Goal: Task Accomplishment & Management: Complete application form

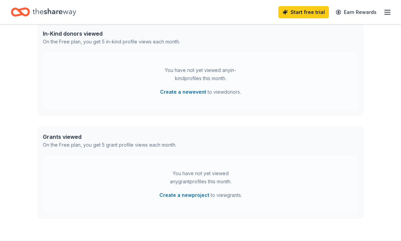
scroll to position [207, 0]
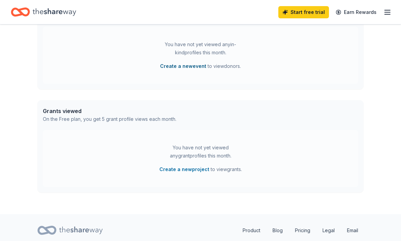
click at [182, 67] on button "Create a new event" at bounding box center [183, 67] width 46 height 8
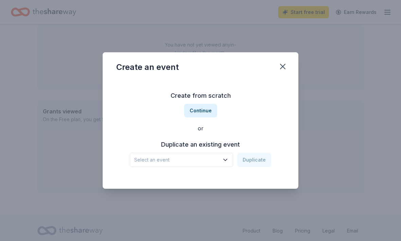
click at [225, 163] on icon "button" at bounding box center [225, 160] width 7 height 7
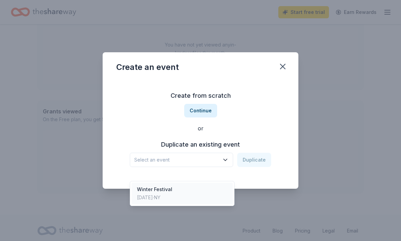
click at [203, 197] on div "Winter Festival [DATE] · [GEOGRAPHIC_DATA]" at bounding box center [181, 194] width 101 height 22
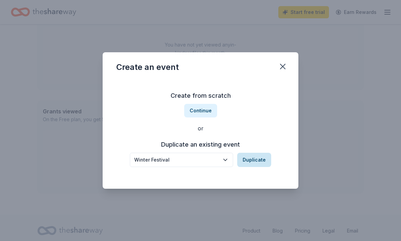
click at [260, 167] on button "Duplicate" at bounding box center [254, 160] width 34 height 14
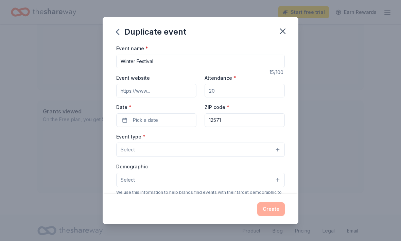
click at [246, 94] on input "Attendance *" at bounding box center [245, 91] width 80 height 14
type input "2"
type input "500"
click at [177, 122] on button "Pick a date" at bounding box center [156, 120] width 80 height 14
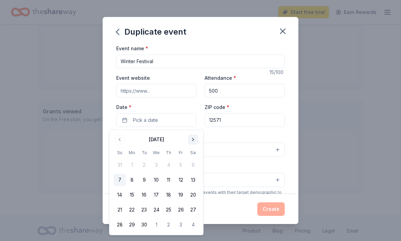
click at [194, 139] on button "Go to next month" at bounding box center [193, 140] width 10 height 10
click at [193, 141] on button "Go to next month" at bounding box center [193, 140] width 10 height 10
click at [195, 142] on button "Go to next month" at bounding box center [193, 140] width 10 height 10
click at [192, 168] on button "6" at bounding box center [193, 165] width 12 height 12
click at [287, 108] on div "Event name * Winter Festival 15 /100 Event website Attendance * 500 Date * [DAT…" at bounding box center [201, 119] width 196 height 150
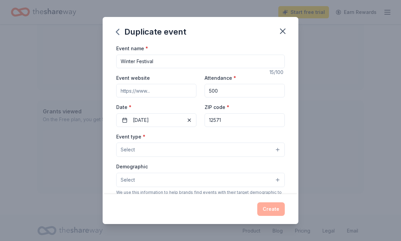
click at [274, 153] on button "Select" at bounding box center [200, 150] width 169 height 14
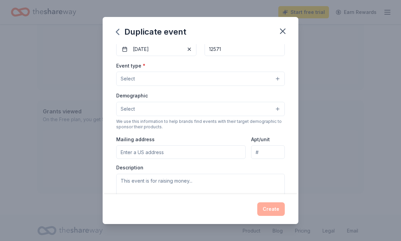
scroll to position [81, 0]
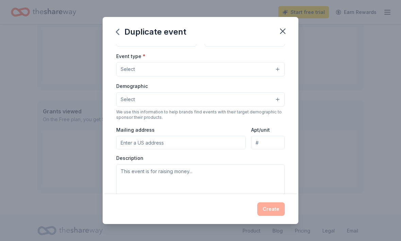
click at [276, 71] on button "Select" at bounding box center [200, 69] width 169 height 14
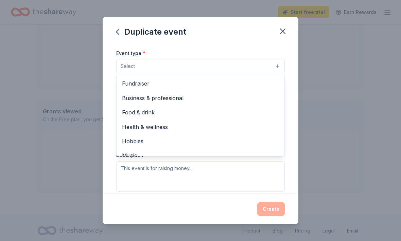
scroll to position [0, 0]
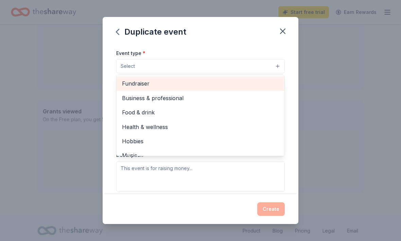
click at [146, 88] on span "Fundraiser" at bounding box center [200, 83] width 157 height 9
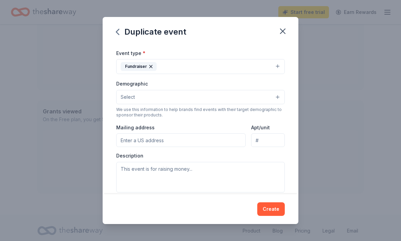
click at [277, 99] on button "Select" at bounding box center [200, 97] width 169 height 14
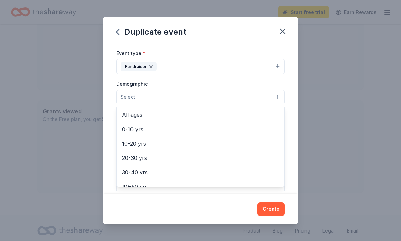
scroll to position [62, 0]
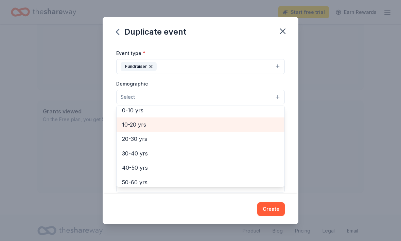
click at [142, 128] on span "10-20 yrs" at bounding box center [200, 124] width 157 height 9
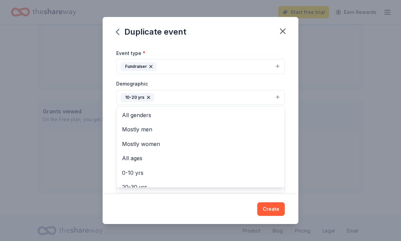
scroll to position [0, 0]
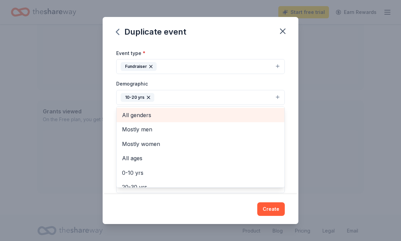
click at [145, 114] on span "All genders" at bounding box center [200, 115] width 157 height 9
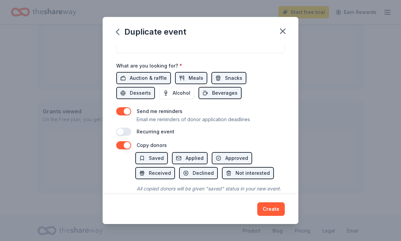
scroll to position [223, 0]
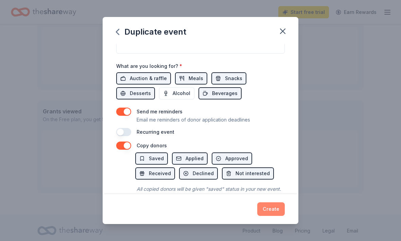
click at [277, 216] on button "Create" at bounding box center [271, 209] width 28 height 14
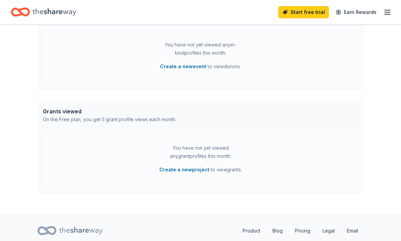
scroll to position [193, 0]
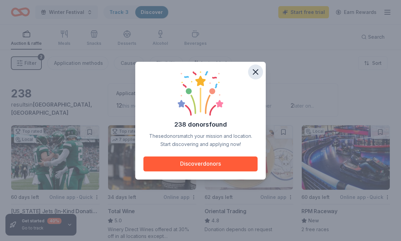
click at [258, 77] on icon "button" at bounding box center [256, 72] width 10 height 10
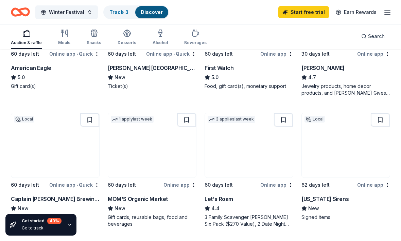
scroll to position [459, 0]
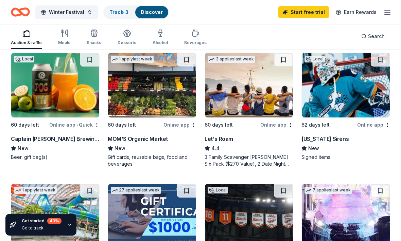
click at [39, 141] on div "Captain [PERSON_NAME] Brewing Company" at bounding box center [55, 139] width 89 height 8
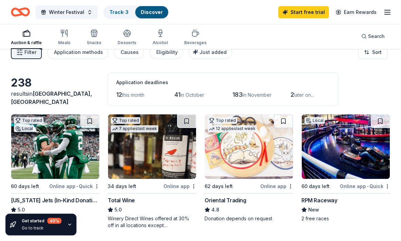
scroll to position [0, 0]
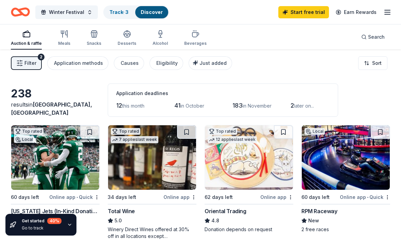
click at [27, 64] on span "Filter" at bounding box center [30, 63] width 12 height 8
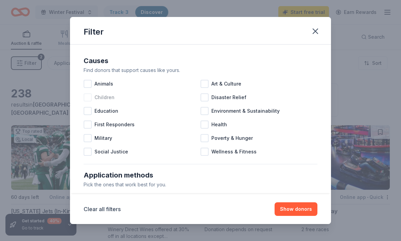
click at [90, 99] on div at bounding box center [88, 97] width 8 height 8
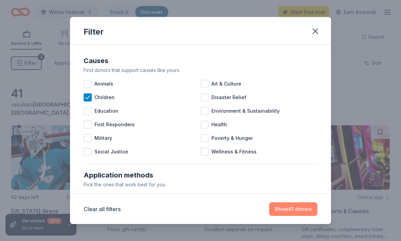
click at [310, 211] on button "Show 41 donors" at bounding box center [293, 209] width 48 height 14
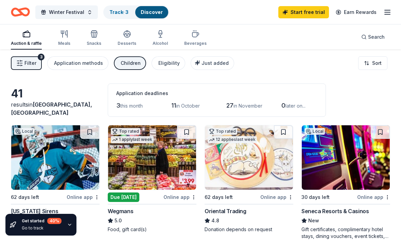
click at [127, 64] on div "Children" at bounding box center [131, 63] width 20 height 8
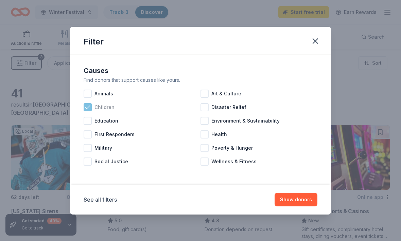
click at [85, 110] on icon at bounding box center [87, 107] width 7 height 7
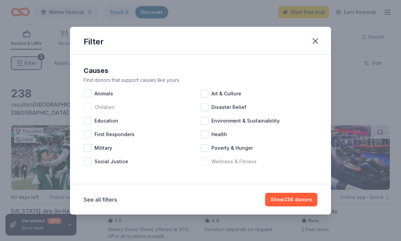
click at [205, 166] on div "Wellness & Fitness" at bounding box center [258, 162] width 117 height 14
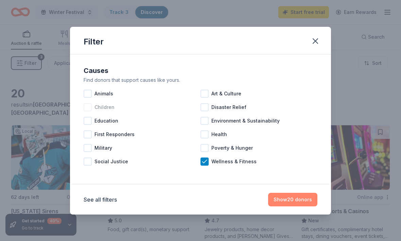
click at [305, 204] on button "Show 20 donors" at bounding box center [292, 200] width 49 height 14
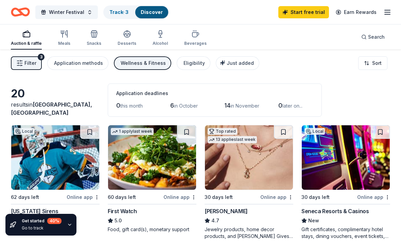
click at [31, 64] on span "Filter" at bounding box center [30, 63] width 12 height 8
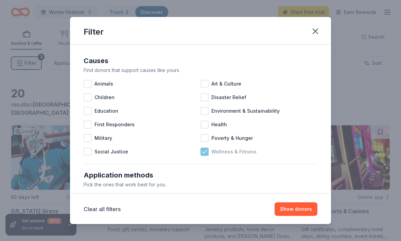
click at [203, 158] on div "Wellness & Fitness" at bounding box center [258, 152] width 117 height 14
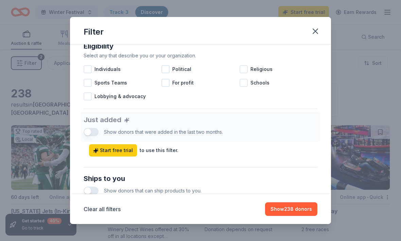
scroll to position [194, 0]
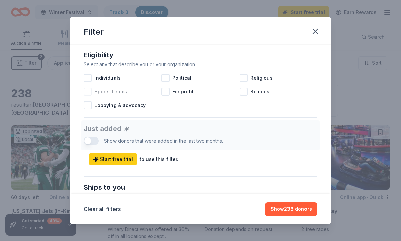
click at [89, 94] on div at bounding box center [88, 92] width 8 height 8
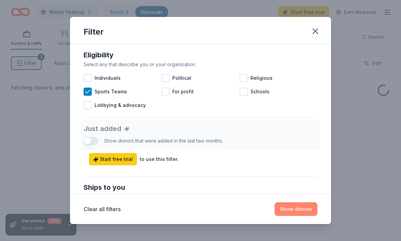
click at [308, 211] on button "Show donors" at bounding box center [296, 209] width 43 height 14
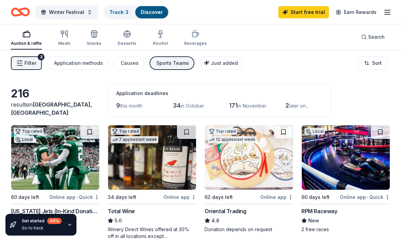
click at [28, 66] on span "Filter" at bounding box center [30, 63] width 12 height 8
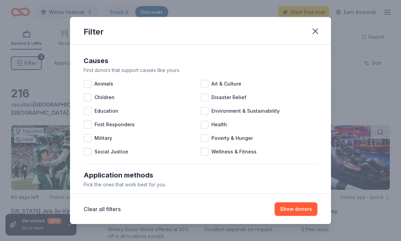
scroll to position [7, 0]
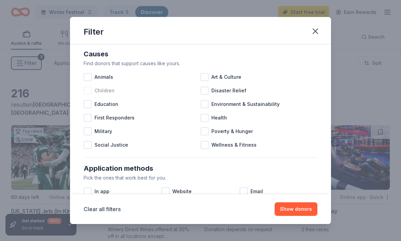
click at [89, 89] on div at bounding box center [88, 91] width 8 height 8
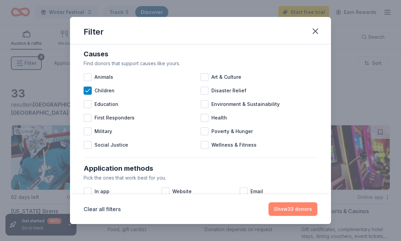
click at [306, 212] on button "Show 33 donors" at bounding box center [292, 209] width 49 height 14
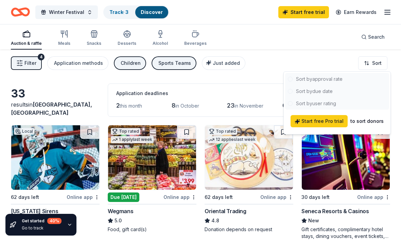
click at [265, 66] on html "Winter Festival Track · 3 Discover Start free trial Earn Rewards Auction & raff…" at bounding box center [200, 120] width 401 height 241
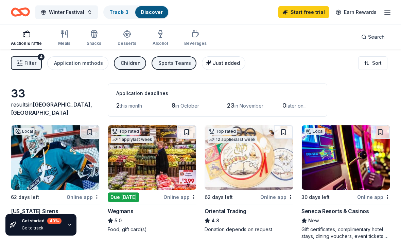
click at [218, 67] on button "Just added" at bounding box center [223, 63] width 43 height 14
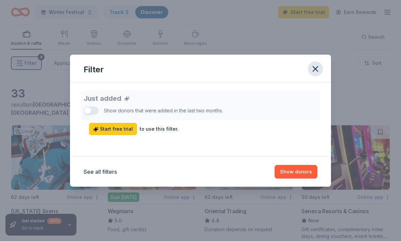
click at [318, 71] on icon "button" at bounding box center [316, 69] width 10 height 10
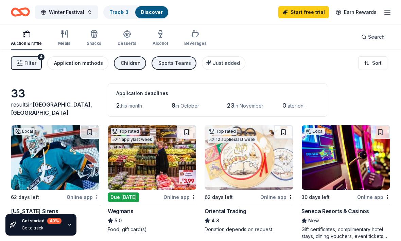
click at [86, 65] on div "Application methods" at bounding box center [78, 63] width 49 height 8
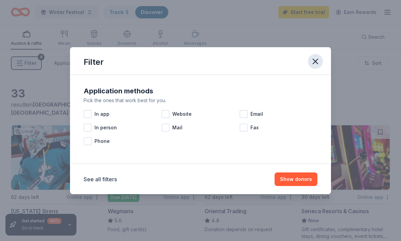
click at [313, 63] on icon "button" at bounding box center [315, 61] width 5 height 5
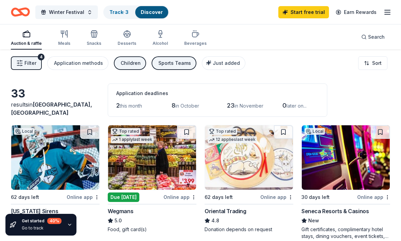
click at [28, 66] on span "Filter" at bounding box center [30, 63] width 12 height 8
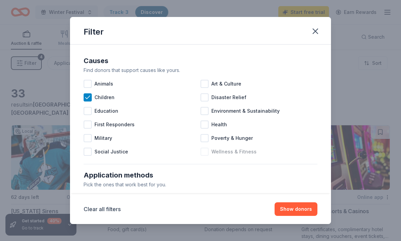
click at [246, 157] on div "Wellness & Fitness" at bounding box center [258, 152] width 117 height 14
click at [304, 210] on button "Show 44 donors" at bounding box center [293, 209] width 50 height 14
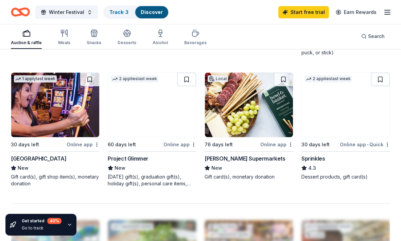
scroll to position [578, 0]
